Goal: Check status: Check status

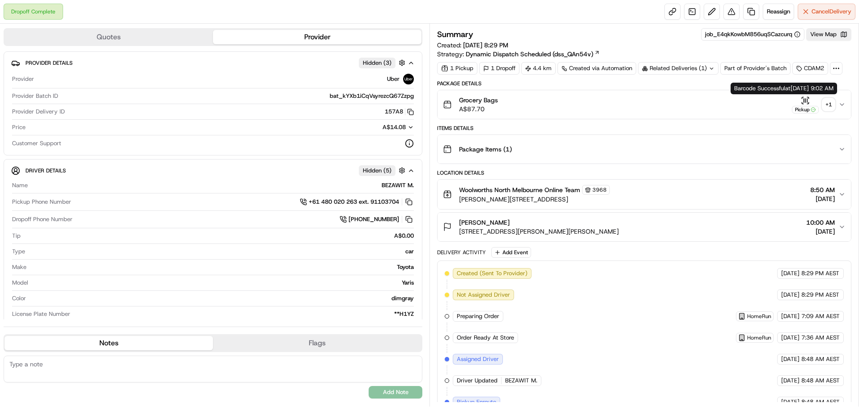
click at [794, 106] on div "Pickup" at bounding box center [805, 110] width 27 height 8
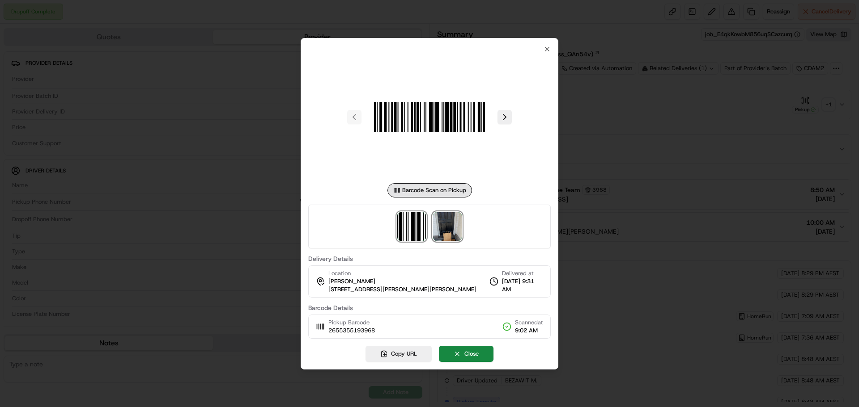
click at [453, 225] on img at bounding box center [447, 226] width 29 height 29
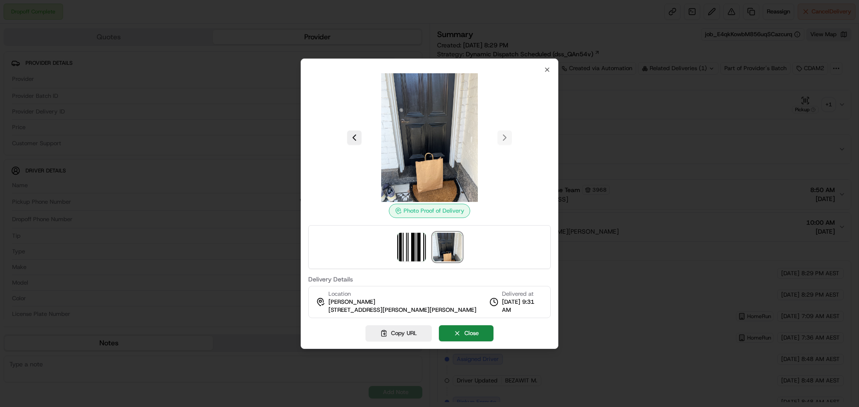
click at [619, 246] on div at bounding box center [429, 203] width 859 height 407
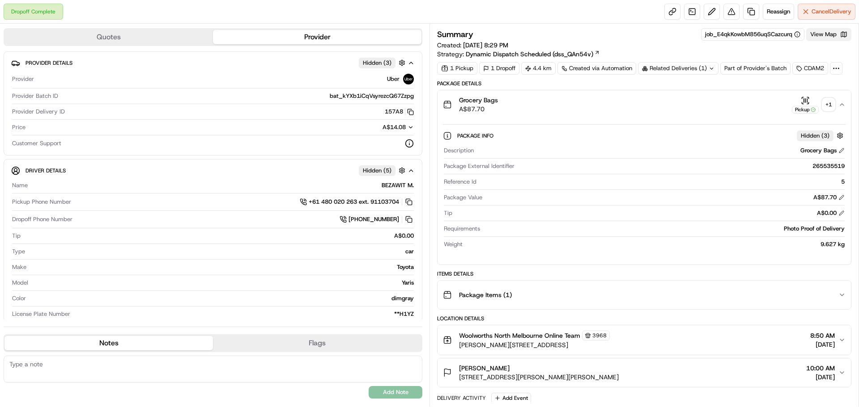
click at [832, 38] on button "View Map" at bounding box center [828, 34] width 45 height 13
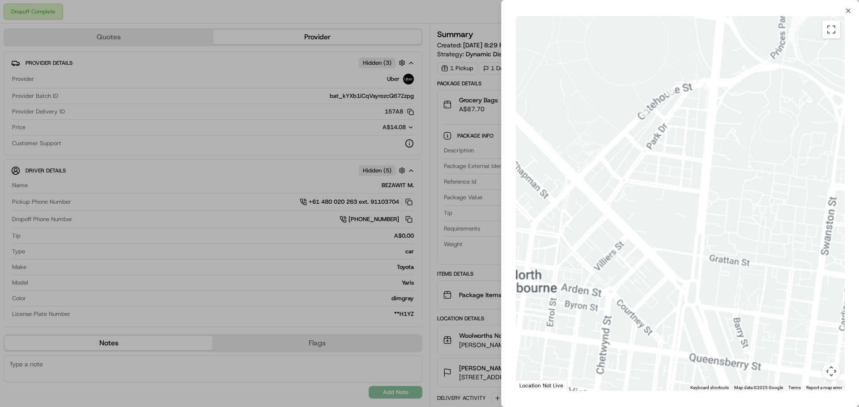
drag, startPoint x: 760, startPoint y: 219, endPoint x: 653, endPoint y: 234, distance: 108.4
click at [654, 235] on div at bounding box center [680, 203] width 329 height 375
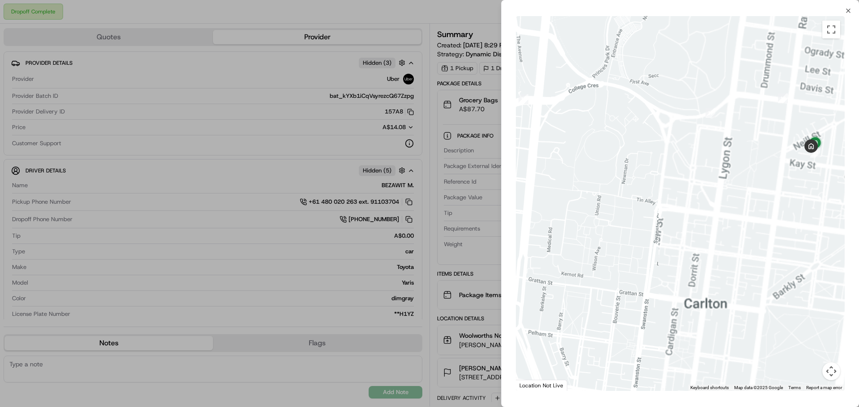
drag, startPoint x: 748, startPoint y: 231, endPoint x: 709, endPoint y: 261, distance: 49.1
click at [602, 285] on div at bounding box center [680, 203] width 329 height 375
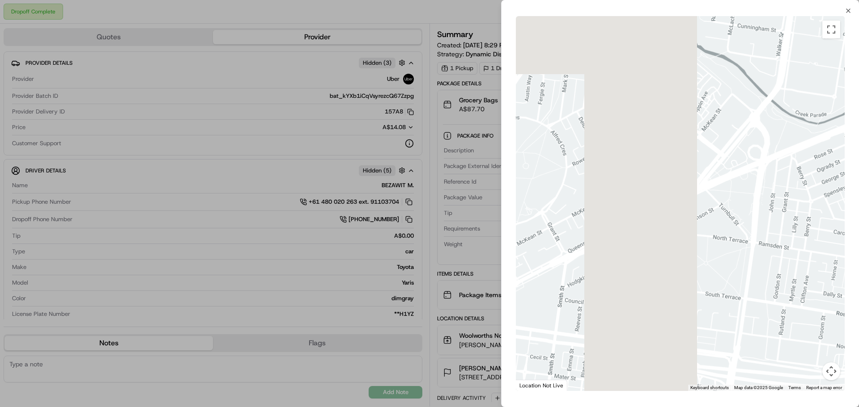
drag, startPoint x: 802, startPoint y: 246, endPoint x: 921, endPoint y: 201, distance: 127.1
click at [858, 201] on html "Dropoff Complete Reassign Cancel Delivery Quotes Provider Provider Details Hidd…" at bounding box center [429, 203] width 859 height 407
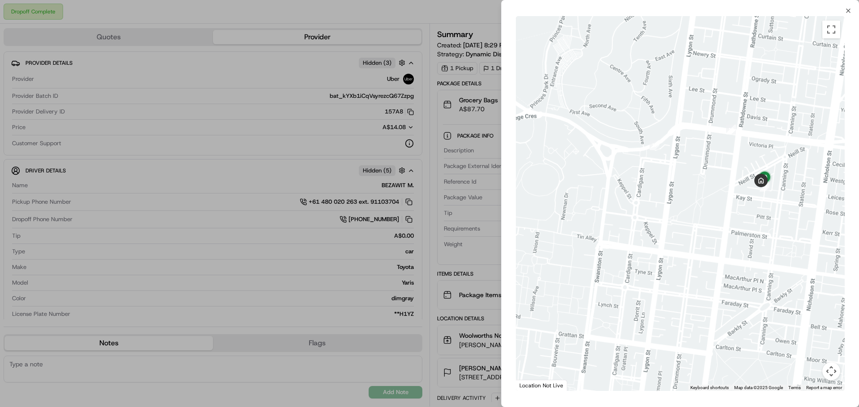
drag, startPoint x: 773, startPoint y: 243, endPoint x: 679, endPoint y: 237, distance: 94.1
click at [674, 233] on div at bounding box center [680, 203] width 329 height 375
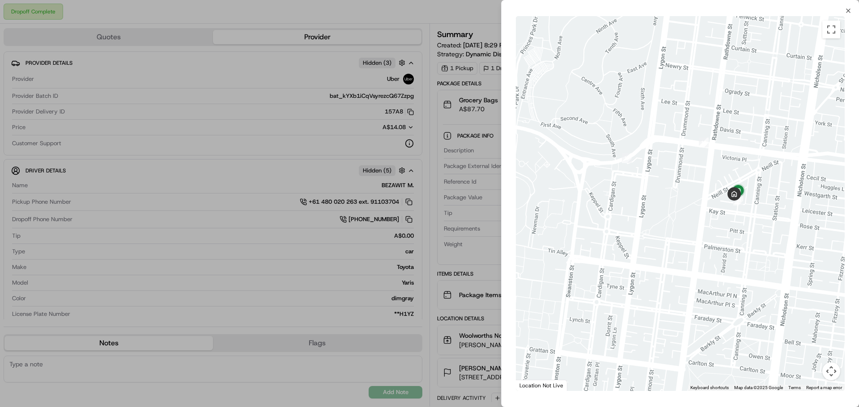
drag, startPoint x: 708, startPoint y: 237, endPoint x: 674, endPoint y: 253, distance: 37.2
click at [674, 253] on div at bounding box center [680, 203] width 329 height 375
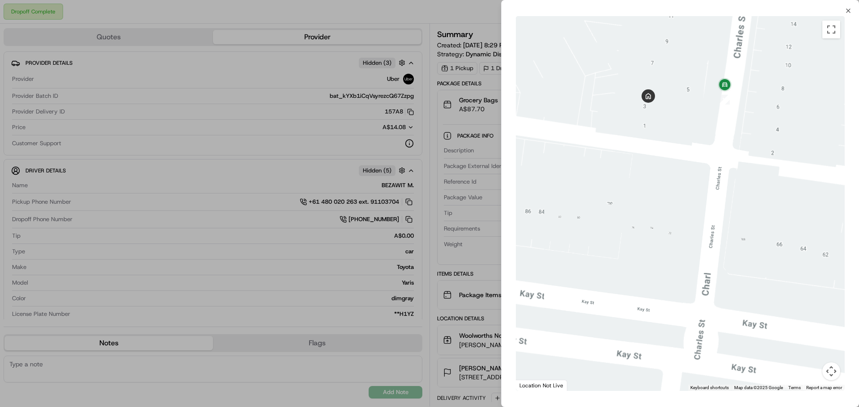
drag, startPoint x: 748, startPoint y: 188, endPoint x: 720, endPoint y: 273, distance: 89.8
click at [717, 282] on div at bounding box center [680, 203] width 329 height 375
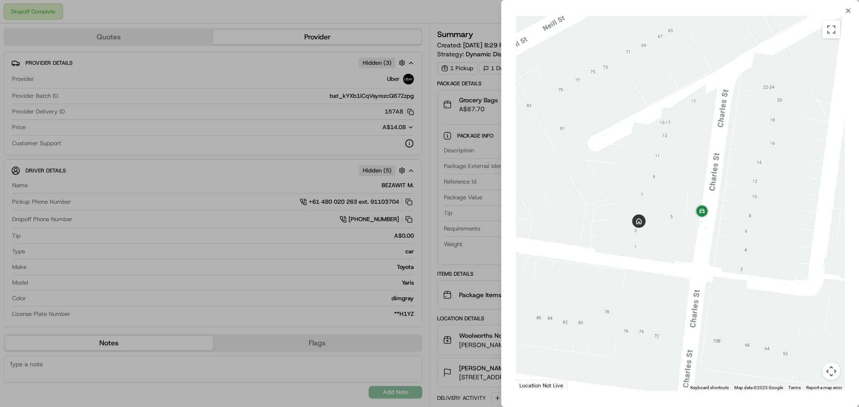
drag, startPoint x: 731, startPoint y: 218, endPoint x: 729, endPoint y: 263, distance: 45.2
click at [729, 263] on div at bounding box center [680, 203] width 329 height 375
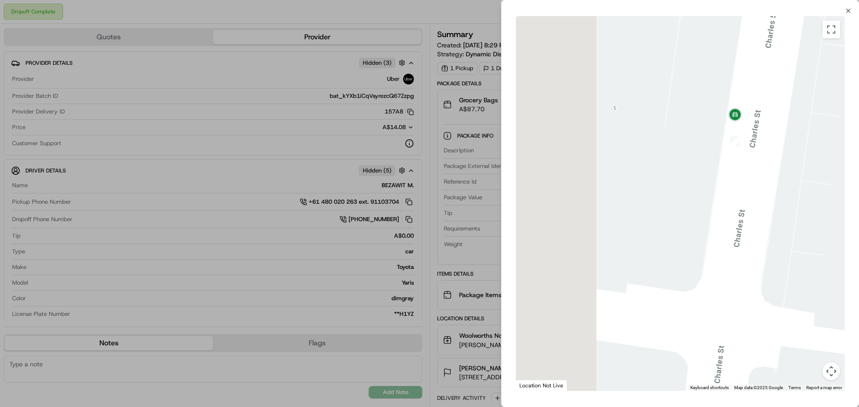
drag, startPoint x: 606, startPoint y: 206, endPoint x: 696, endPoint y: 187, distance: 92.4
click at [696, 187] on div at bounding box center [680, 203] width 329 height 375
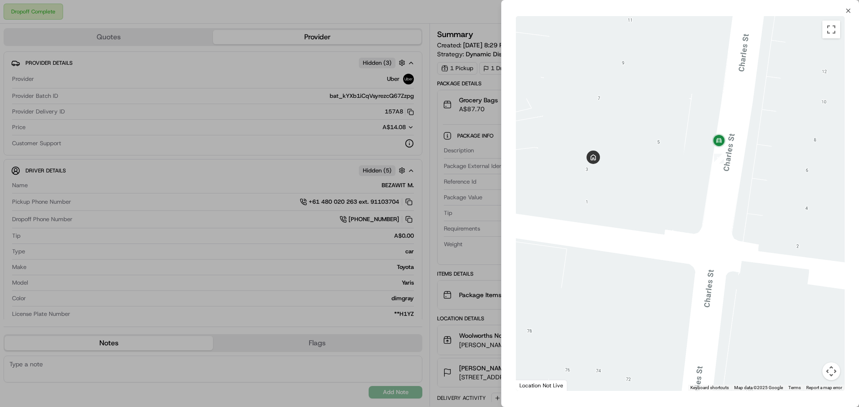
drag, startPoint x: 680, startPoint y: 196, endPoint x: 698, endPoint y: 193, distance: 17.7
click at [698, 193] on div at bounding box center [680, 203] width 329 height 375
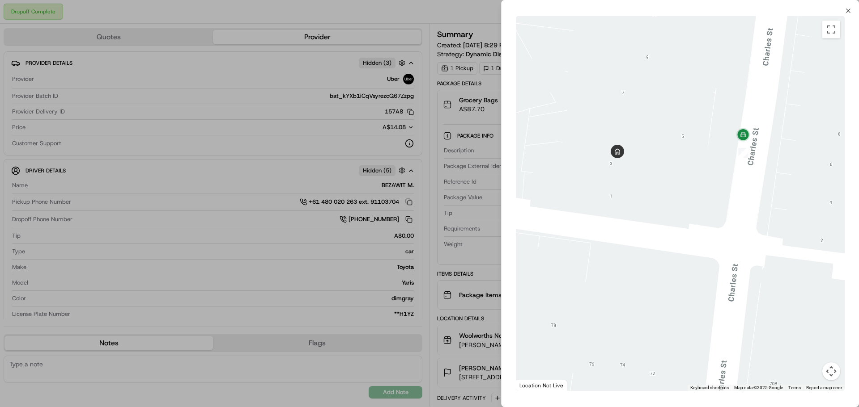
click at [478, 197] on div at bounding box center [429, 203] width 859 height 407
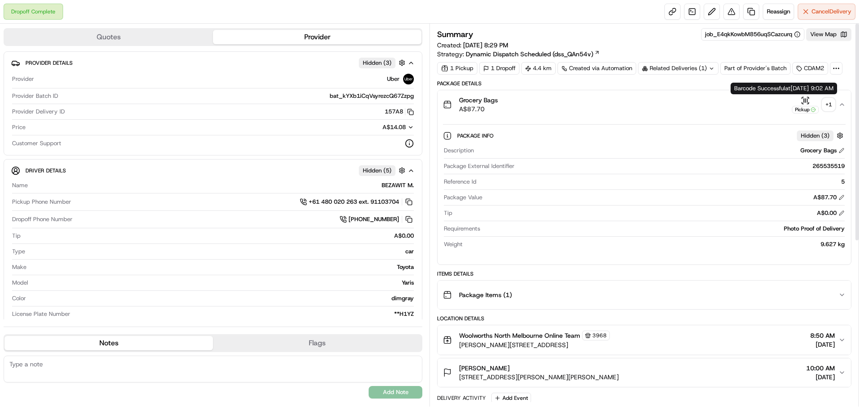
click at [798, 110] on div "Pickup" at bounding box center [805, 110] width 27 height 8
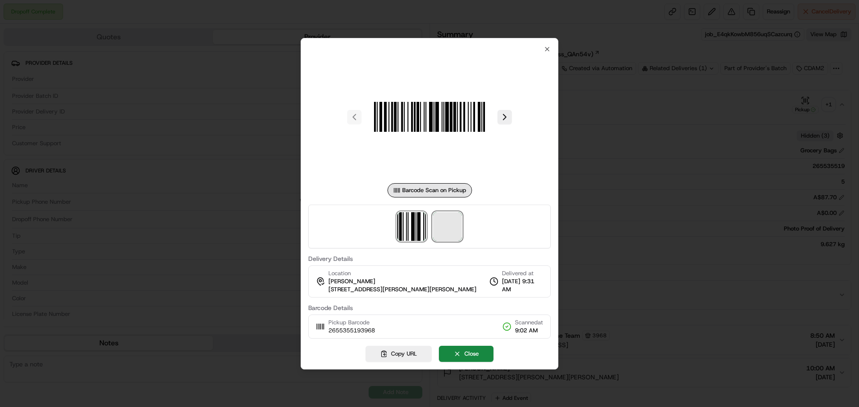
click at [448, 222] on span at bounding box center [447, 226] width 29 height 29
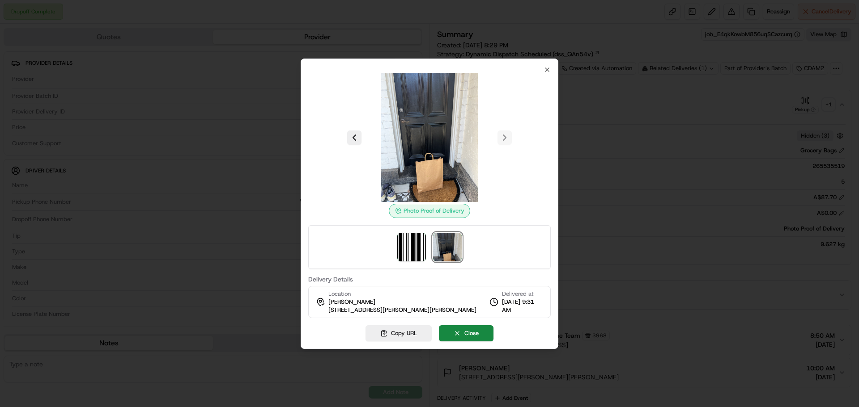
click at [613, 160] on div at bounding box center [429, 203] width 859 height 407
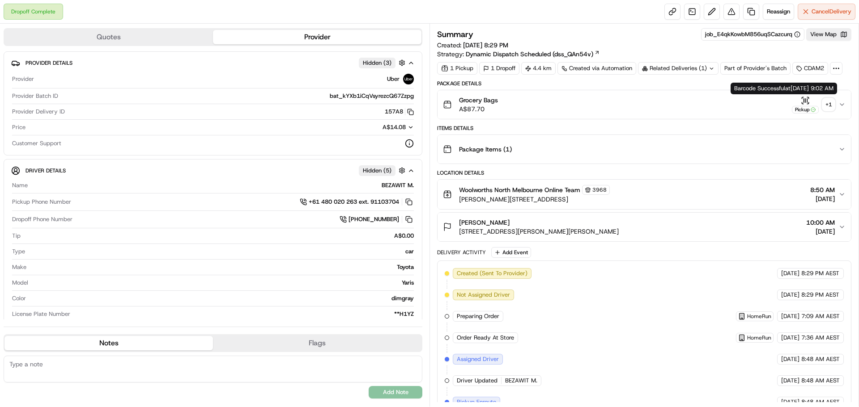
click at [800, 102] on div "Pickup" at bounding box center [805, 104] width 27 height 17
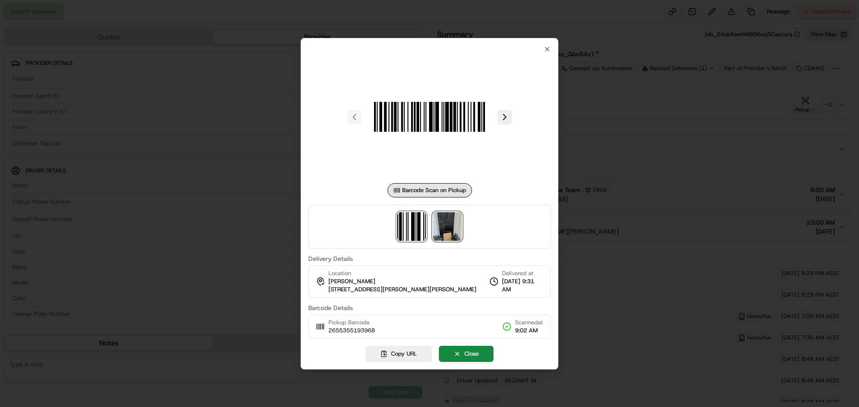
click at [455, 227] on img at bounding box center [447, 226] width 29 height 29
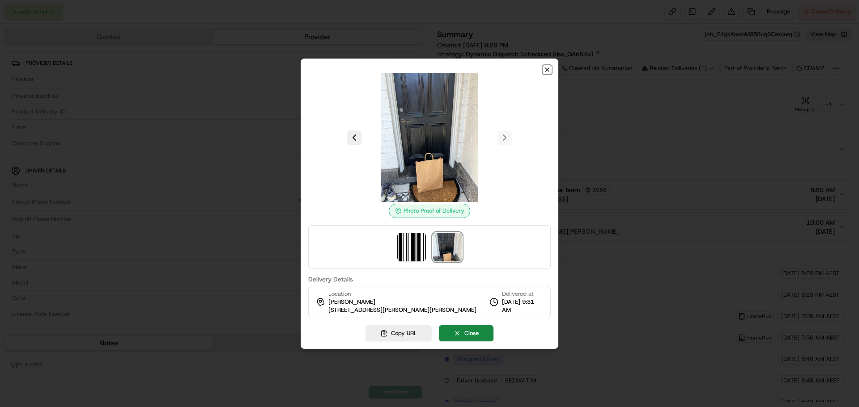
click at [550, 72] on icon "button" at bounding box center [546, 69] width 7 height 7
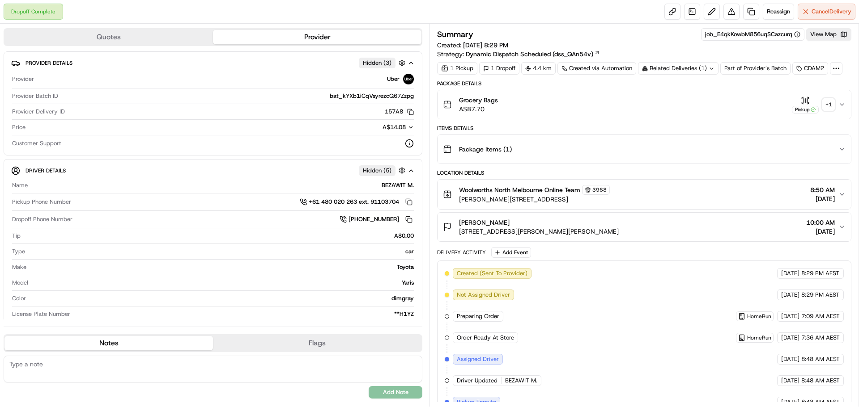
click at [772, 101] on div "Grocery Bags A$87.70 Pickup + 1" at bounding box center [640, 105] width 395 height 18
